Goal: Find specific page/section: Find specific page/section

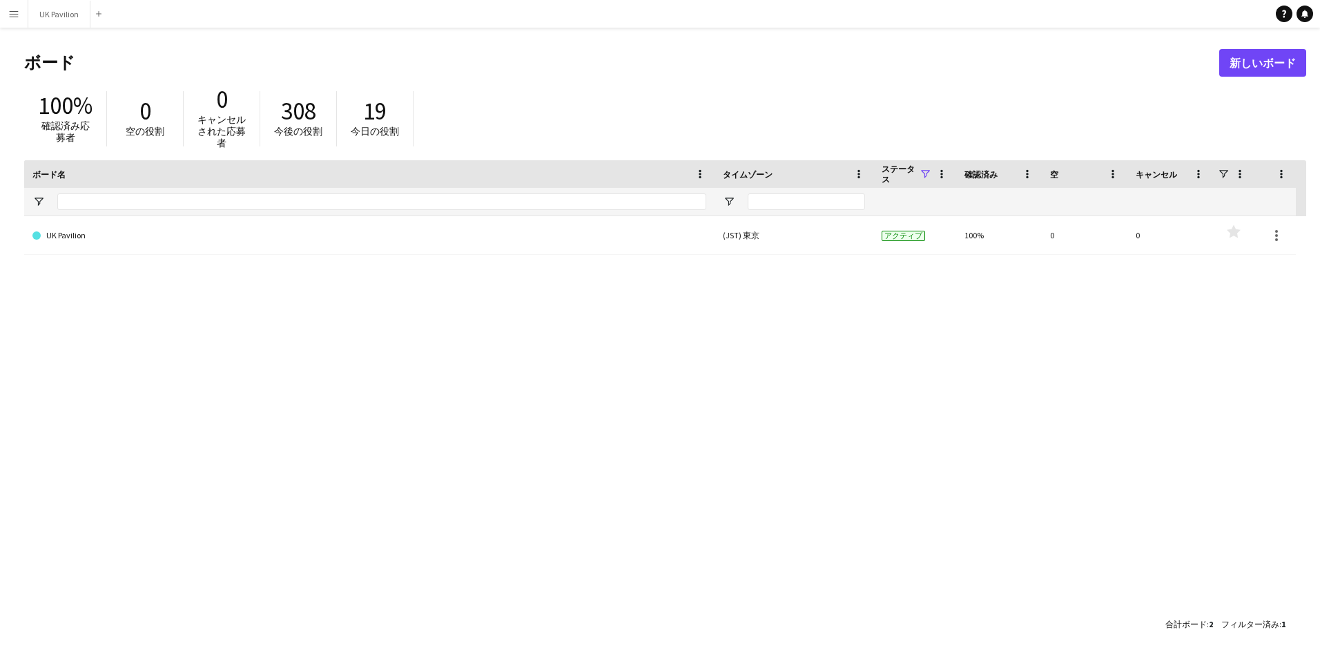
click at [23, 12] on button "メニュー" at bounding box center [14, 14] width 28 height 28
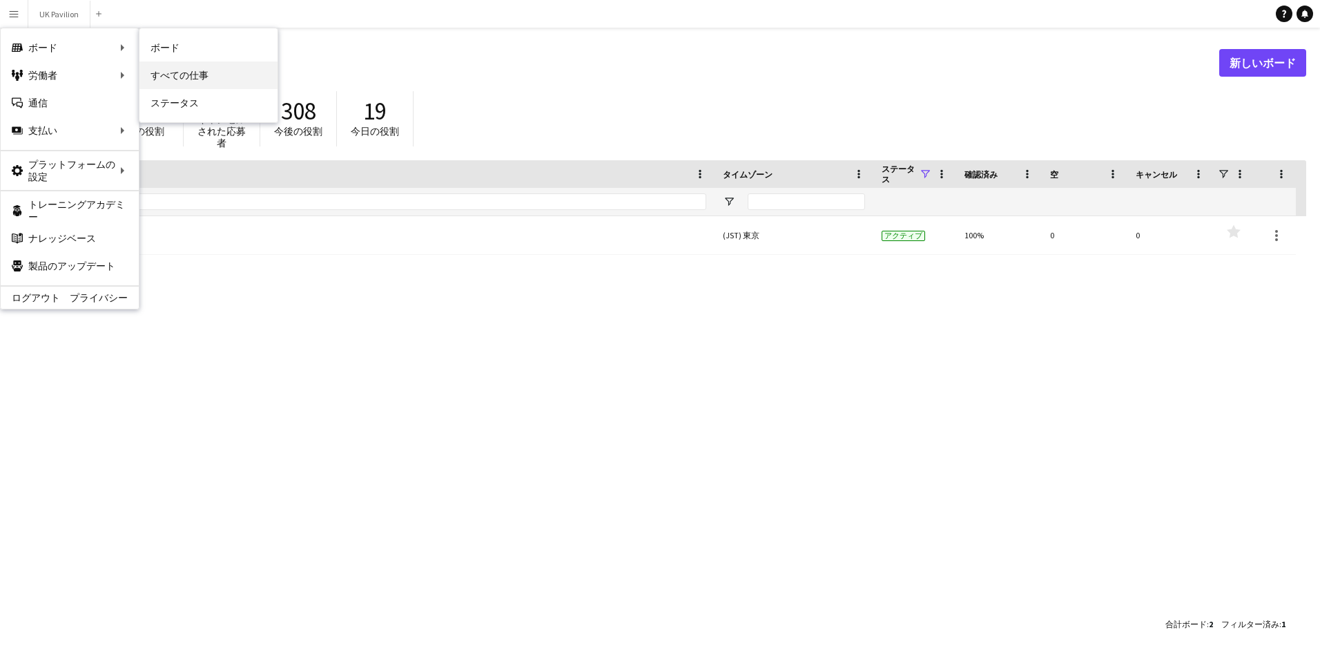
click at [204, 75] on link "すべての仕事" at bounding box center [208, 75] width 138 height 28
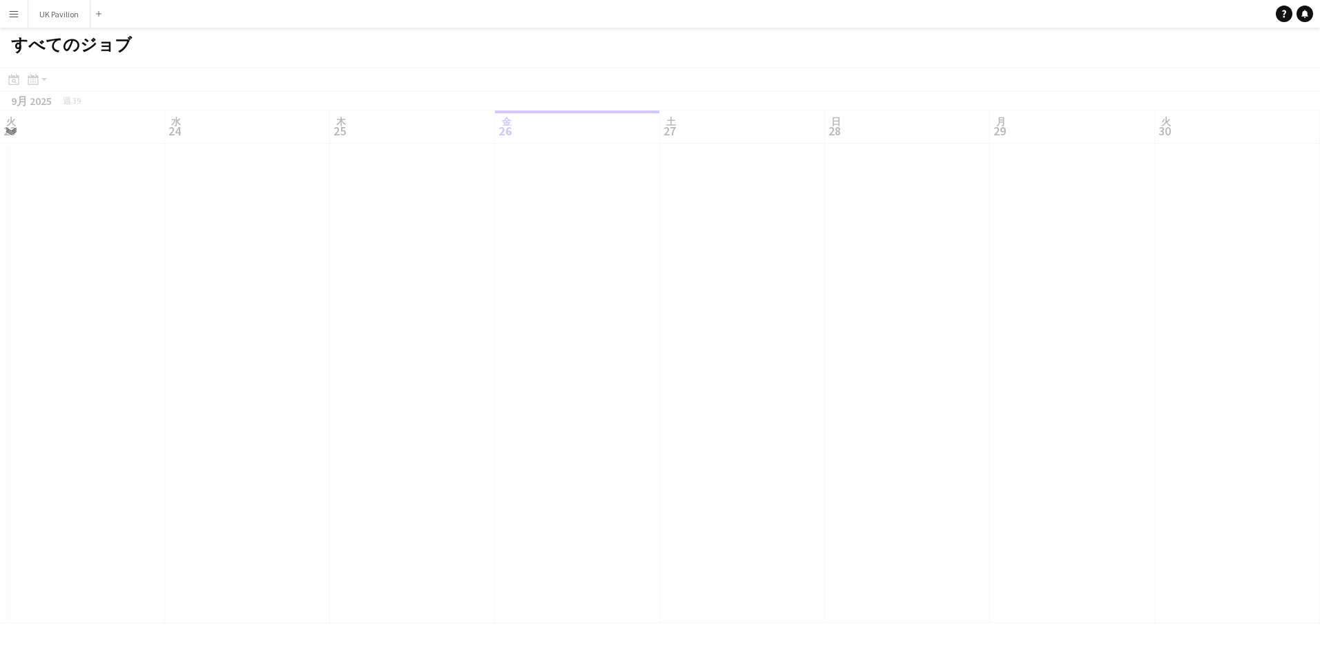
scroll to position [0, 330]
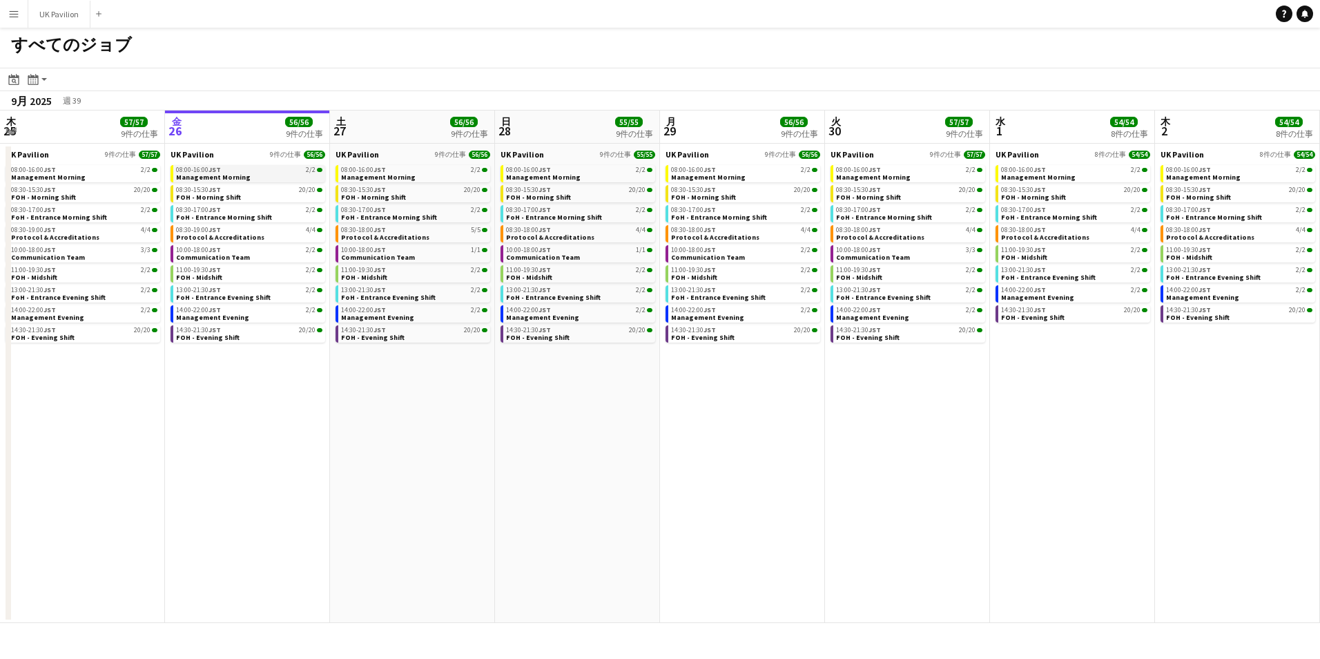
click at [298, 175] on link "08:00-16:00 JST 2/2 Management Morning" at bounding box center [249, 173] width 146 height 16
